Goal: Check status

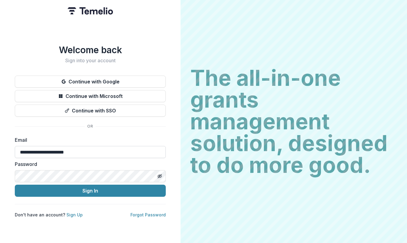
type input "**********"
click at [90, 188] on button "Sign In" at bounding box center [90, 191] width 151 height 12
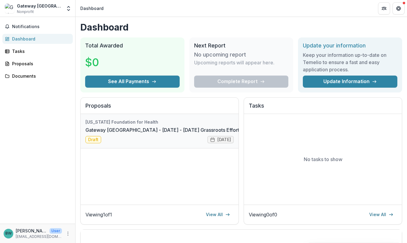
click at [134, 131] on link "Gateway Metro St. Louis - 2025 - 2025 Grassroots Efforts to Address FID - RFA" at bounding box center [188, 129] width 205 height 7
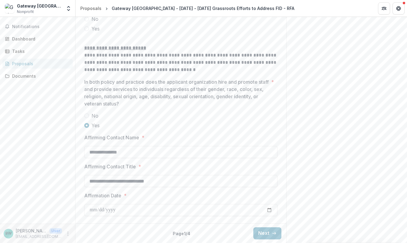
scroll to position [1029, 0]
click at [261, 233] on button "Next" at bounding box center [268, 233] width 28 height 12
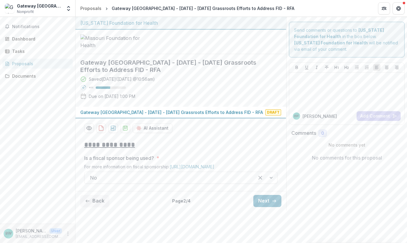
scroll to position [18, 0]
click at [266, 207] on button "Next" at bounding box center [268, 201] width 28 height 12
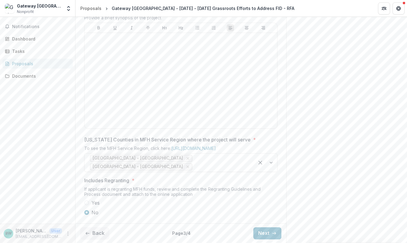
scroll to position [349, 0]
click at [268, 233] on button "Next" at bounding box center [268, 233] width 28 height 12
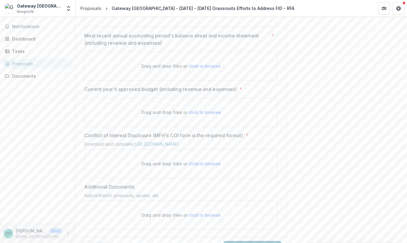
scroll to position [278, 0]
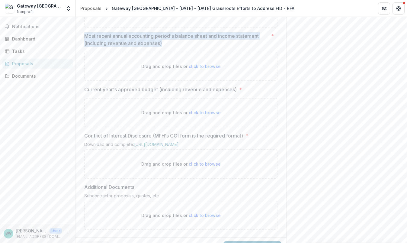
drag, startPoint x: 165, startPoint y: 94, endPoint x: 84, endPoint y: 86, distance: 81.7
click at [82, 86] on div "**********" at bounding box center [180, 46] width 203 height 378
copy p "Most recent annual accounting period's balance sheet and income statement (incl…"
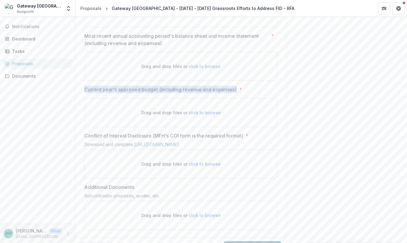
drag, startPoint x: 237, startPoint y: 141, endPoint x: 76, endPoint y: 137, distance: 160.8
click at [76, 137] on div "**********" at bounding box center [181, 46] width 211 height 378
copy p "Current year's approved budget (including revenue and expenses)"
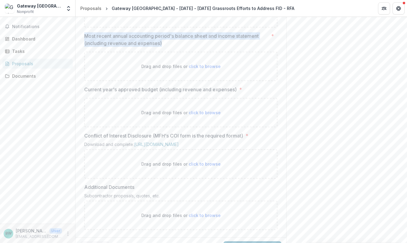
drag, startPoint x: 167, startPoint y: 95, endPoint x: 84, endPoint y: 86, distance: 83.9
click at [84, 47] on p "Most recent annual accounting period's balance sheet and income statement (incl…" at bounding box center [176, 39] width 185 height 15
copy p "Most recent annual accounting period's balance sheet and income statement (incl…"
